Goal: Task Accomplishment & Management: Manage account settings

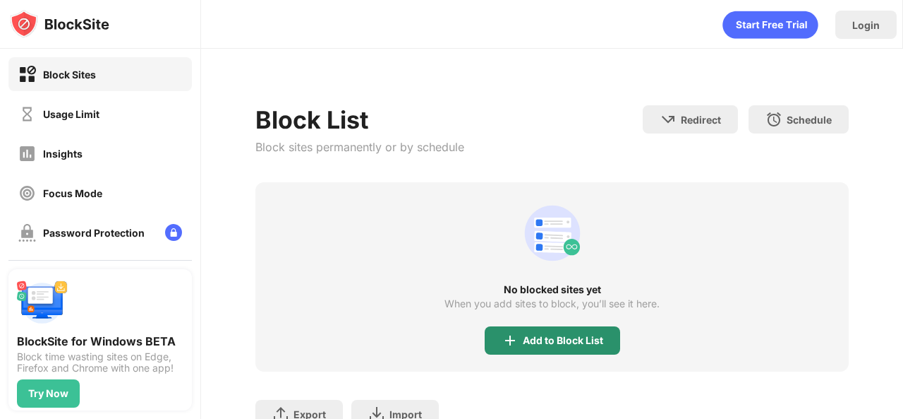
click at [523, 346] on div "Add to Block List" at bounding box center [563, 340] width 80 height 11
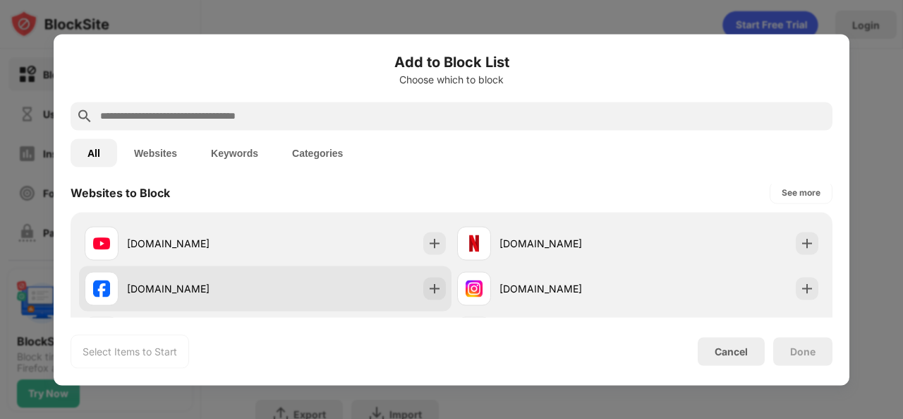
scroll to position [282, 0]
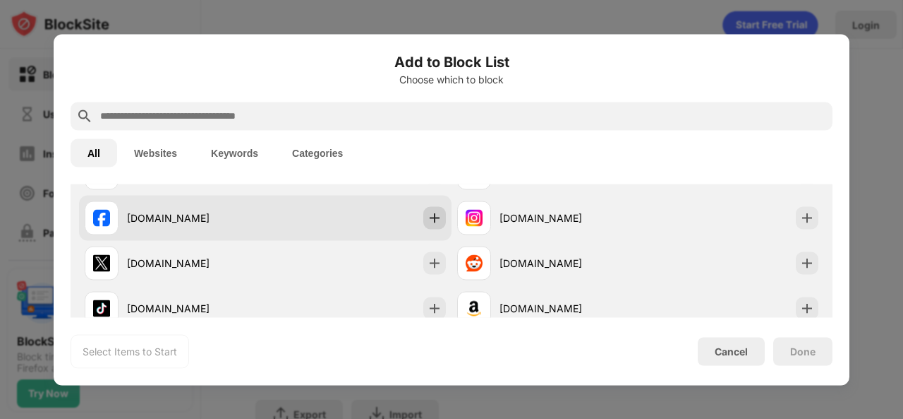
click at [423, 222] on div at bounding box center [434, 217] width 23 height 23
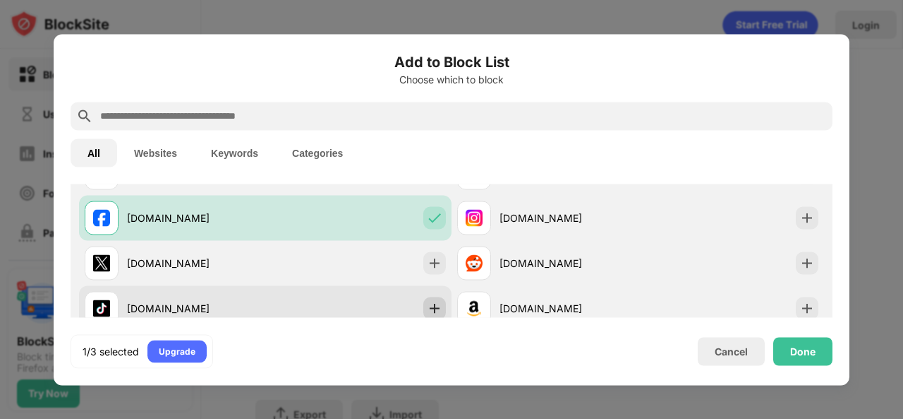
click at [435, 298] on div at bounding box center [434, 307] width 23 height 23
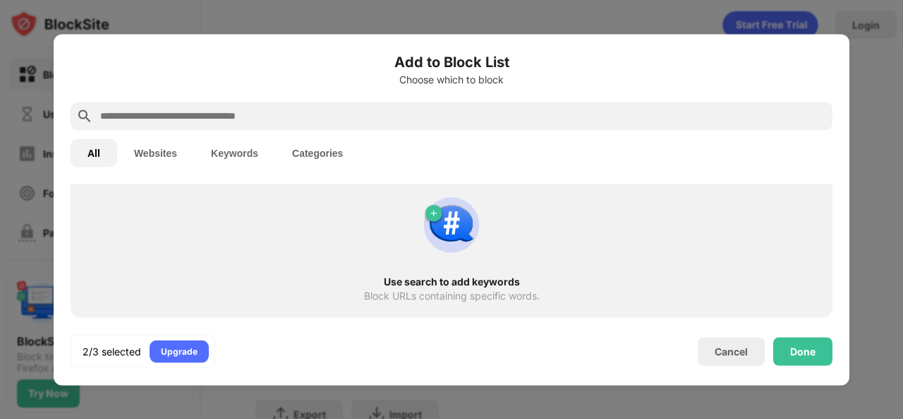
scroll to position [631, 0]
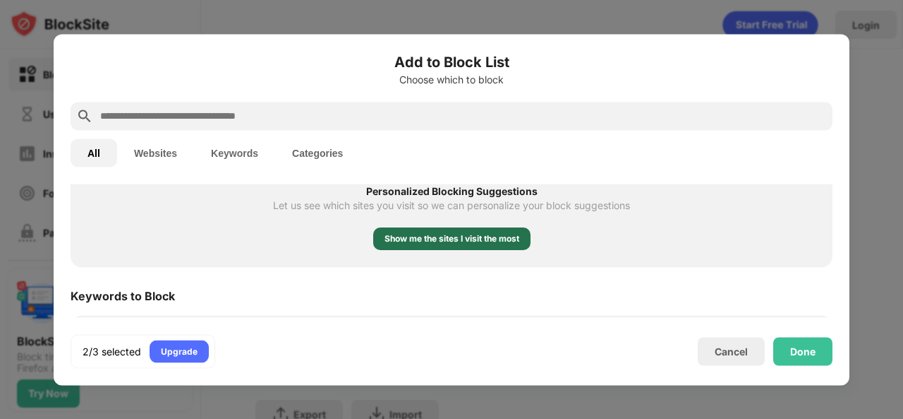
click at [500, 243] on div "Show me the sites I visit the most" at bounding box center [452, 239] width 135 height 14
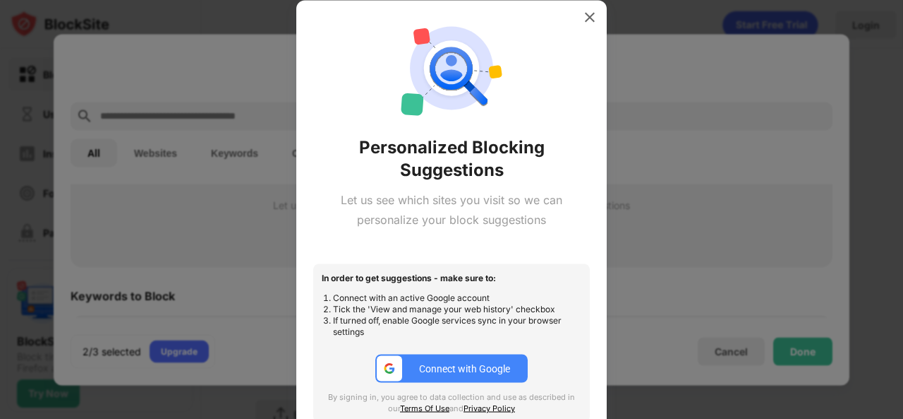
click at [457, 373] on div "Connect with Google" at bounding box center [464, 368] width 91 height 11
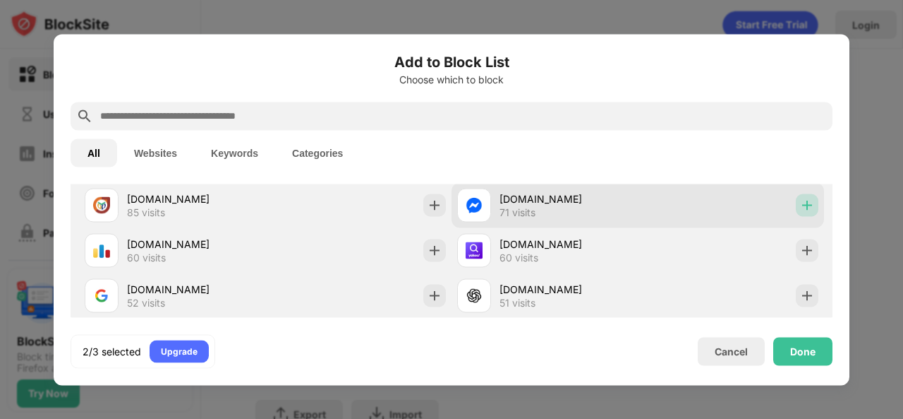
click at [801, 203] on img at bounding box center [807, 205] width 14 height 14
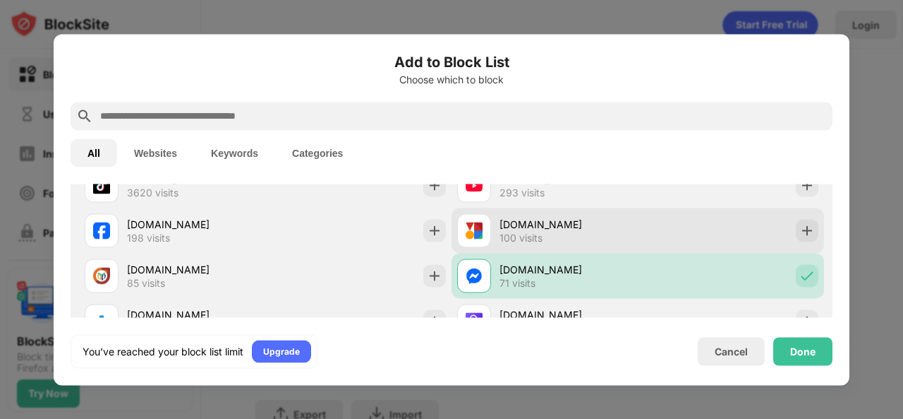
scroll to position [490, 0]
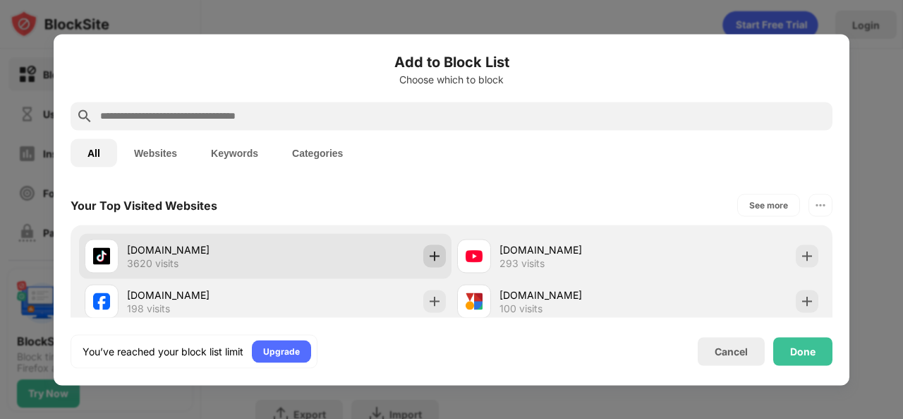
click at [438, 256] on div at bounding box center [434, 255] width 23 height 23
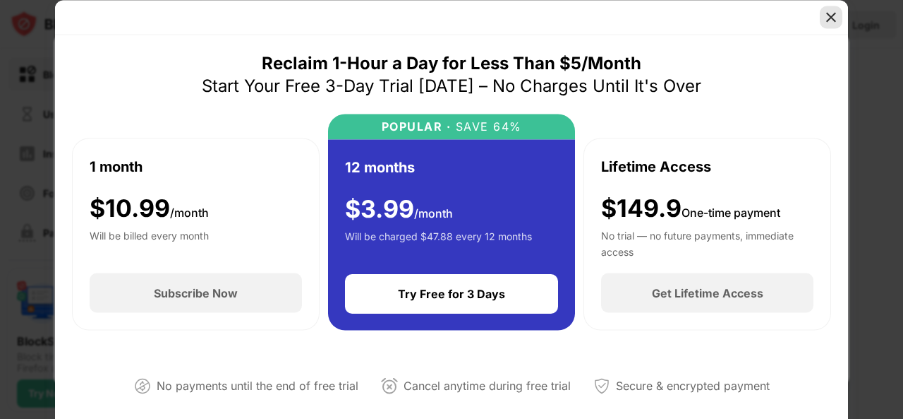
click at [836, 15] on img at bounding box center [831, 17] width 14 height 14
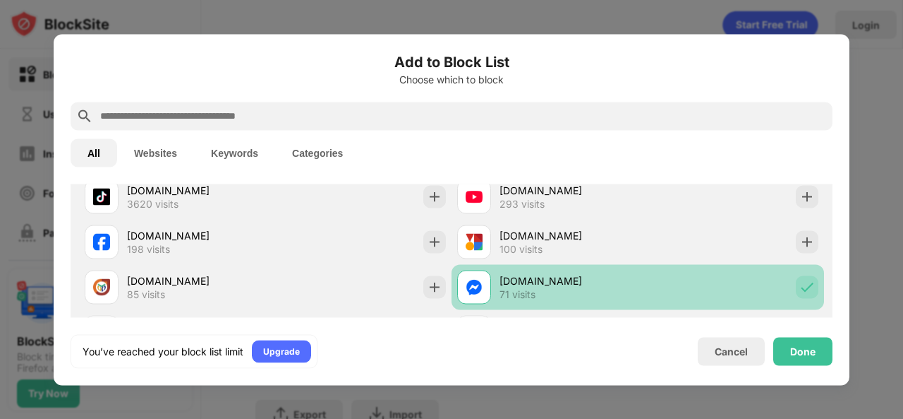
scroll to position [479, 0]
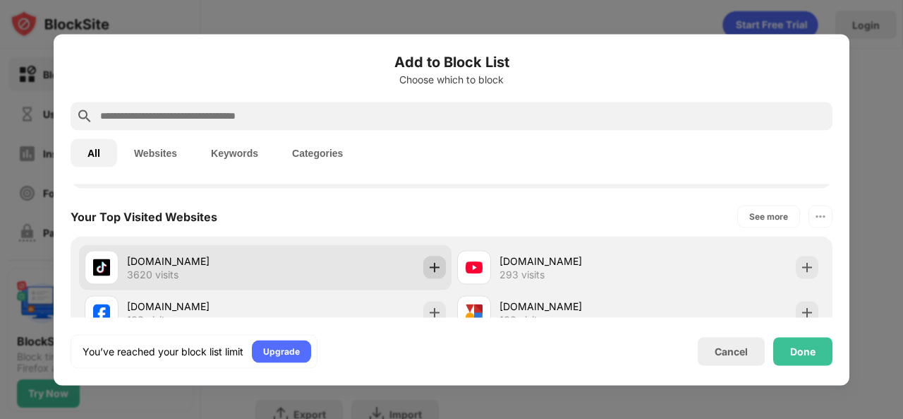
click at [428, 263] on img at bounding box center [435, 267] width 14 height 14
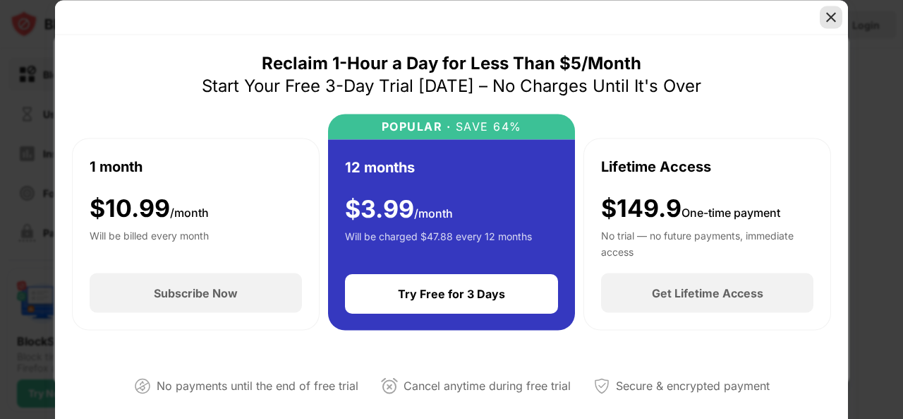
click at [833, 16] on img at bounding box center [831, 17] width 14 height 14
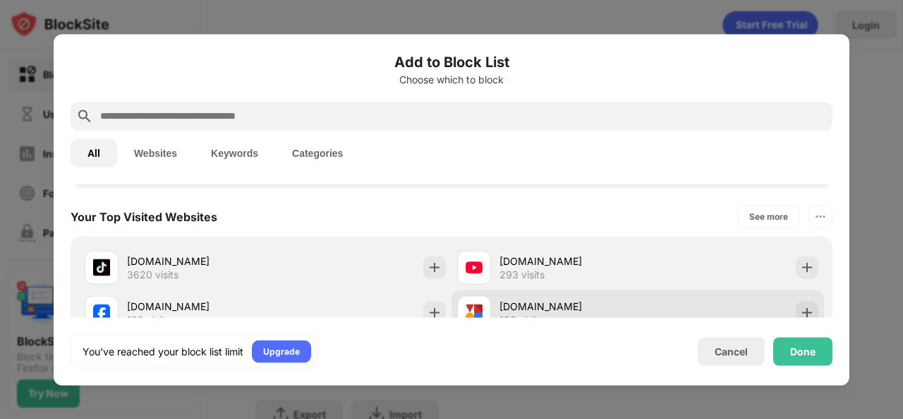
scroll to position [337, 0]
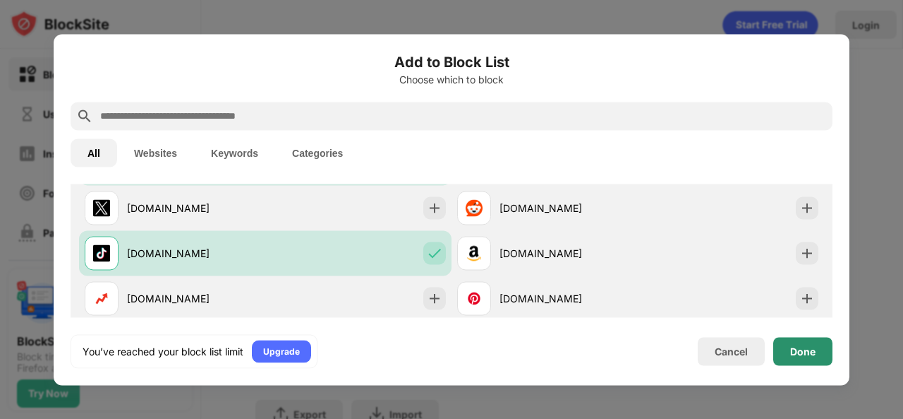
click at [809, 345] on div "Done" at bounding box center [803, 350] width 25 height 11
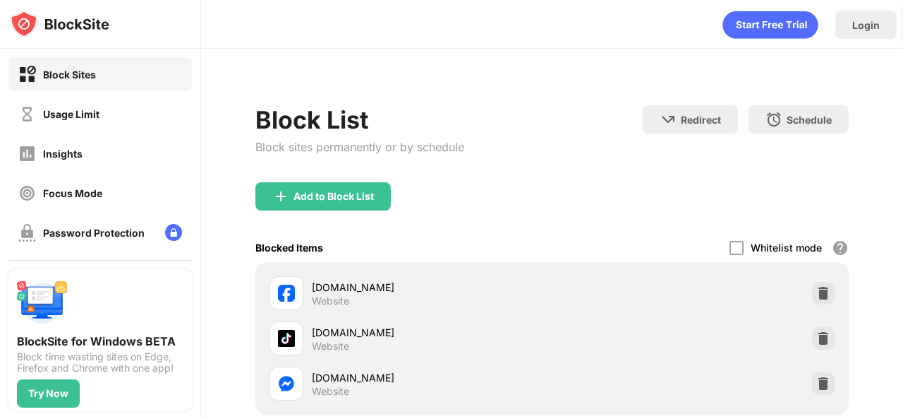
scroll to position [71, 0]
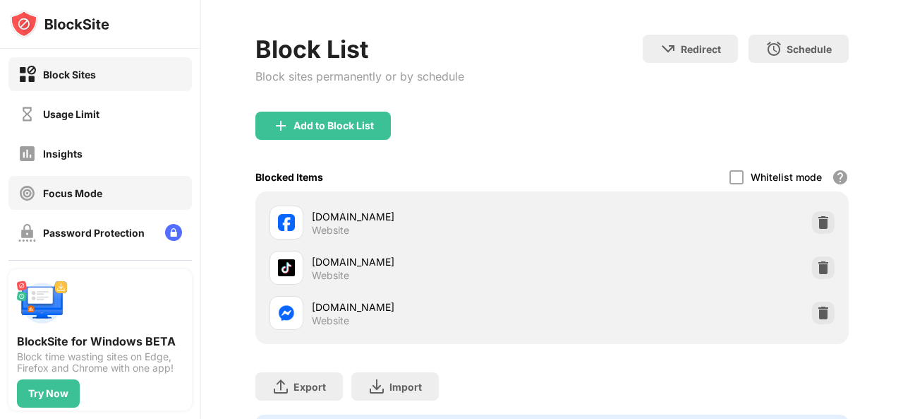
click at [145, 184] on div "Focus Mode" at bounding box center [100, 193] width 184 height 34
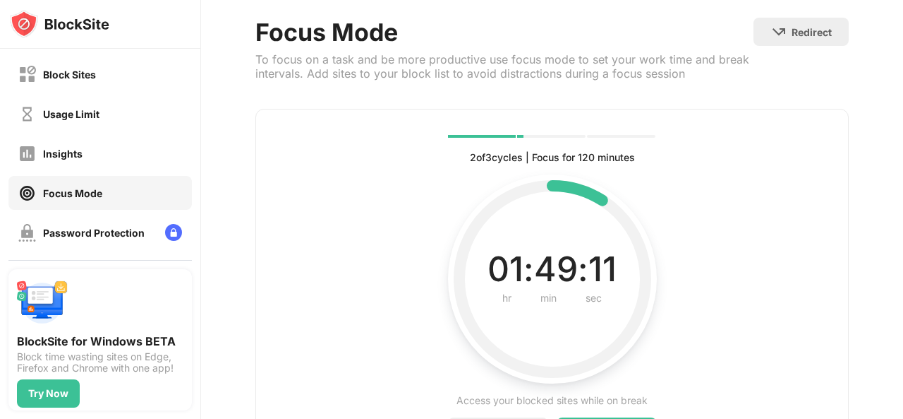
scroll to position [208, 0]
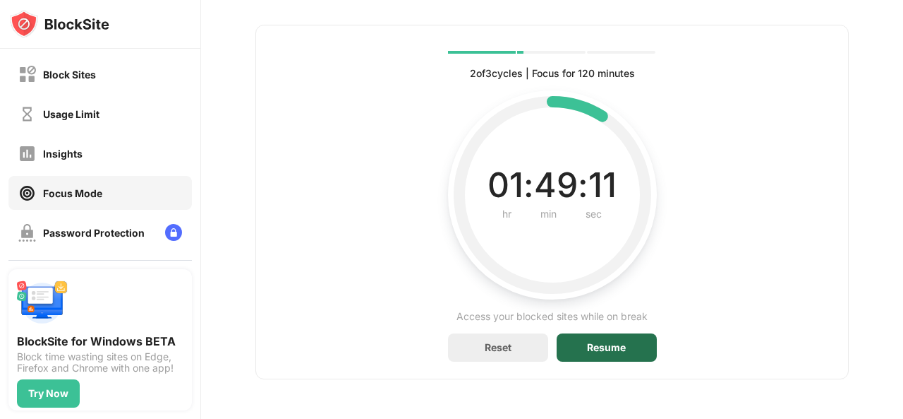
click at [609, 342] on div "Resume" at bounding box center [606, 347] width 39 height 11
